Goal: Transaction & Acquisition: Purchase product/service

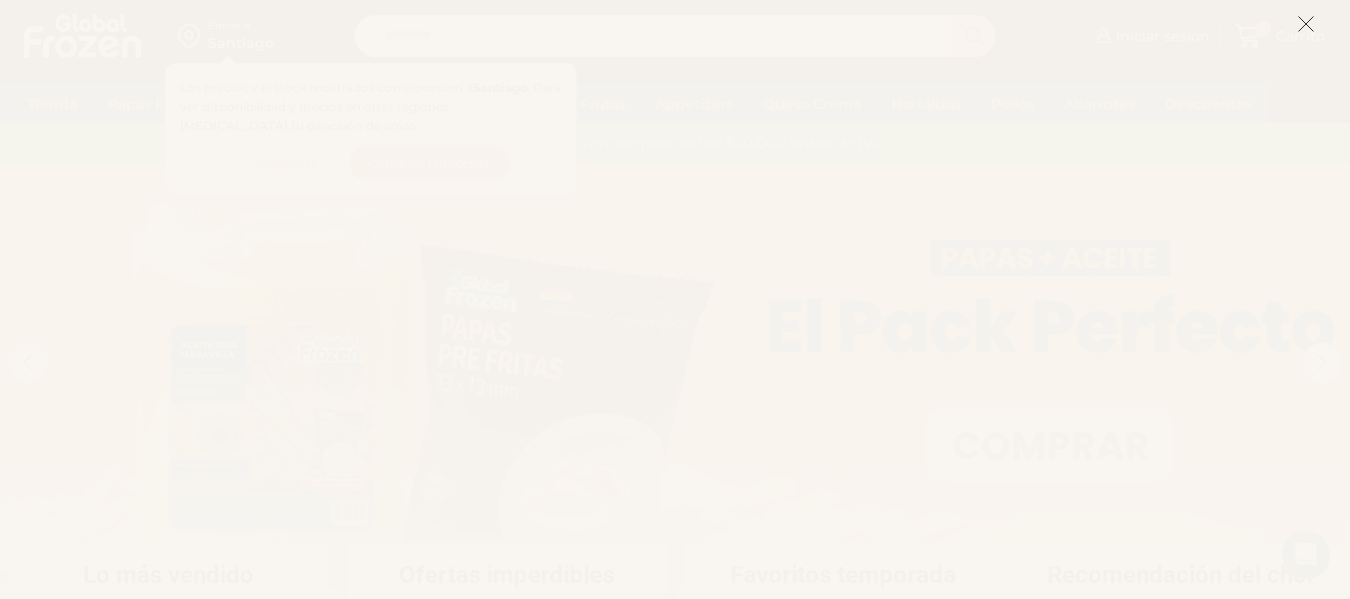
click at [1305, 24] on icon at bounding box center [1306, 24] width 18 height 18
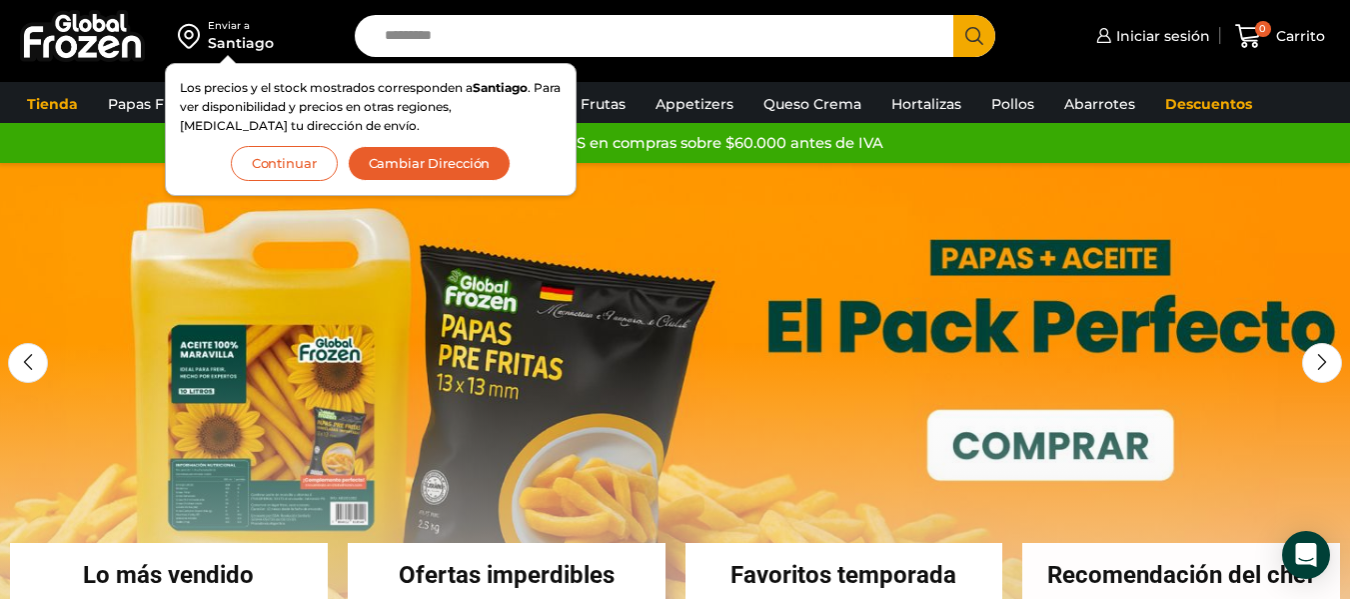
click at [291, 174] on button "Continuar" at bounding box center [284, 163] width 107 height 35
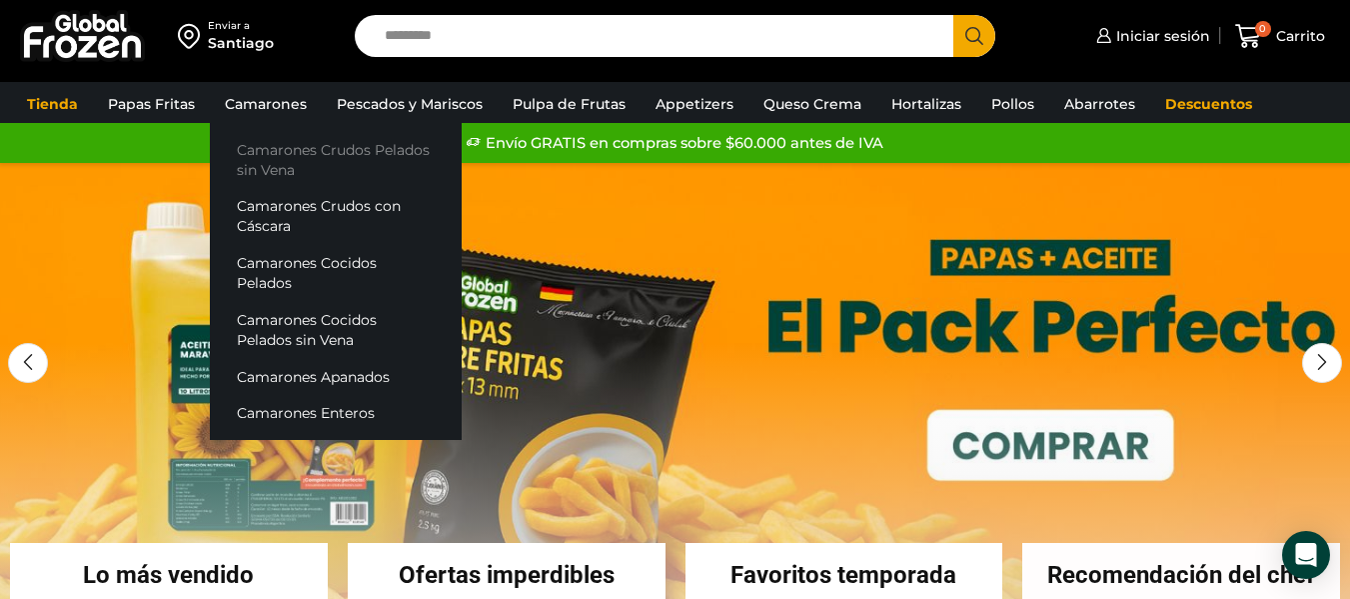
click at [286, 156] on link "Camarones Crudos Pelados sin Vena" at bounding box center [336, 159] width 252 height 57
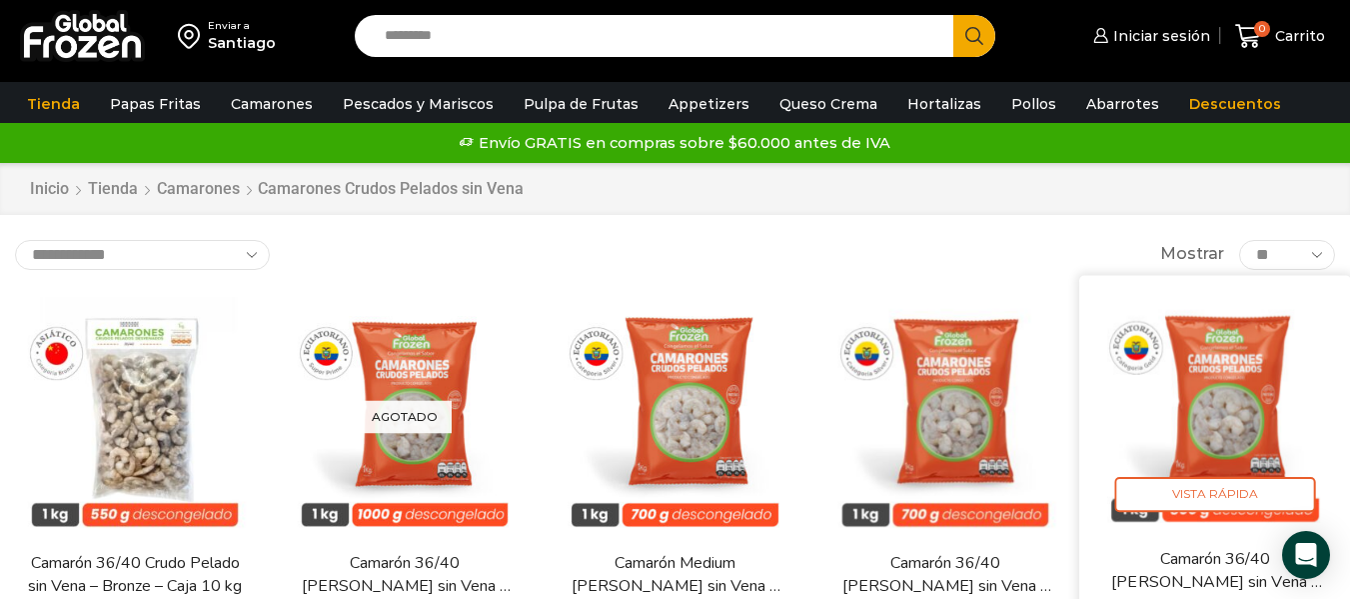
click at [1200, 356] on img at bounding box center [1215, 411] width 242 height 242
